Goal: Check status: Check status

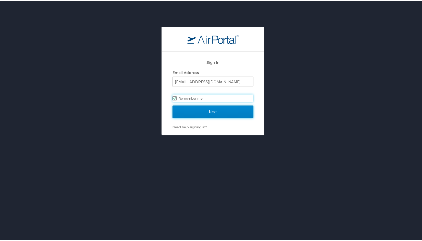
click at [228, 110] on input "Next" at bounding box center [213, 111] width 81 height 13
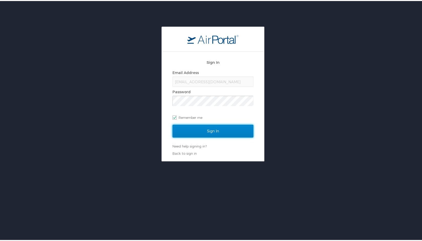
click at [222, 131] on input "Sign In" at bounding box center [213, 130] width 81 height 13
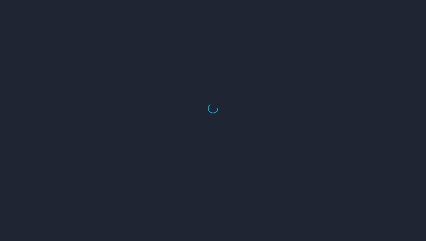
select select "US"
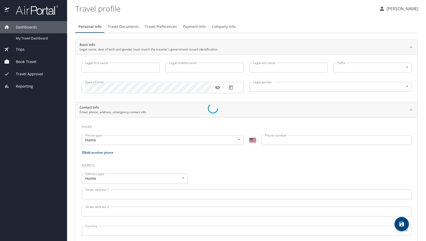
type input "[PERSON_NAME]"
type input "Bradley"
type input "Slade"
type input "Male"
type input "Jessica"
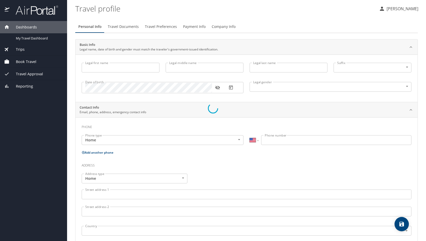
type input "Slade"
type input "(480) 567-4386"
type input "nslade@cafezupas.com"
select select "US"
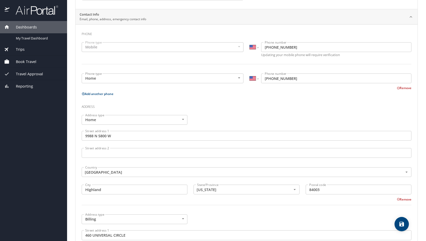
scroll to position [94, 0]
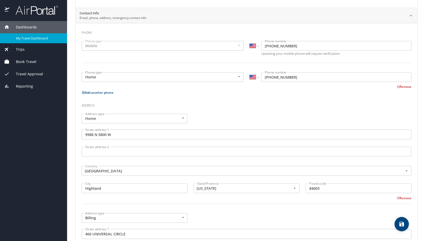
click at [32, 38] on span "My Travel Dashboard" at bounding box center [38, 38] width 45 height 5
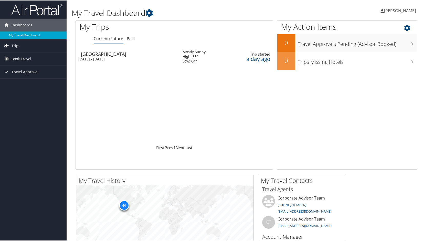
scroll to position [19, 0]
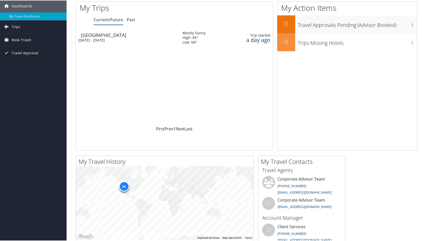
click at [251, 40] on div "a day ago" at bounding box center [251, 39] width 38 height 5
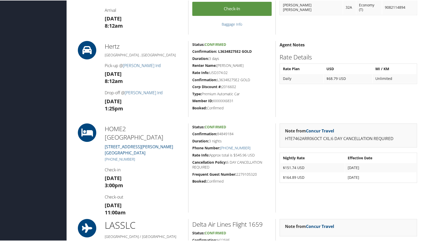
scroll to position [224, 0]
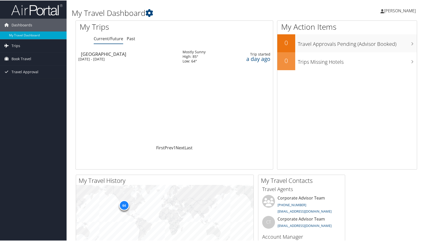
click at [250, 57] on div "a day ago" at bounding box center [251, 58] width 38 height 5
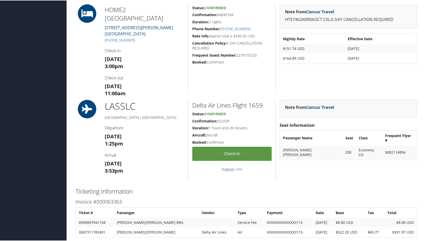
scroll to position [360, 0]
